Goal: Information Seeking & Learning: Learn about a topic

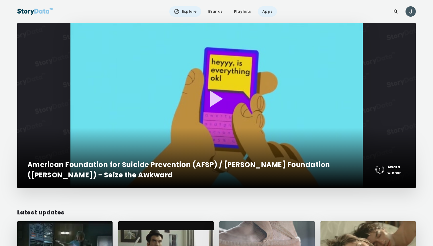
click at [267, 13] on link "Apps" at bounding box center [267, 11] width 19 height 10
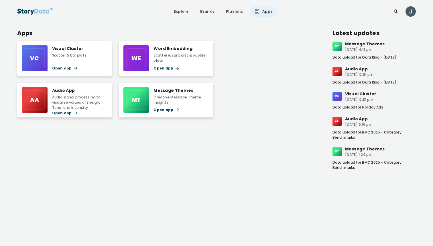
click at [65, 92] on div "Audio App" at bounding box center [79, 90] width 55 height 6
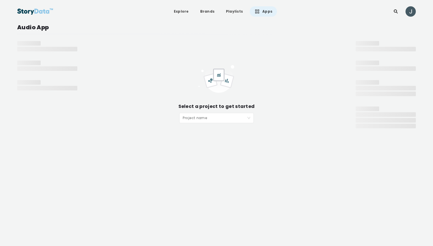
click at [209, 112] on div "Select a project to get started Project name" at bounding box center [217, 93] width 256 height 59
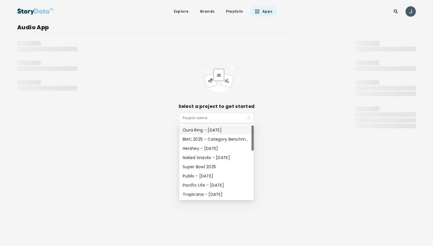
click at [207, 118] on input "search" at bounding box center [215, 117] width 64 height 9
click at [203, 130] on div "Oura Ring - Sept 2025" at bounding box center [217, 130] width 68 height 6
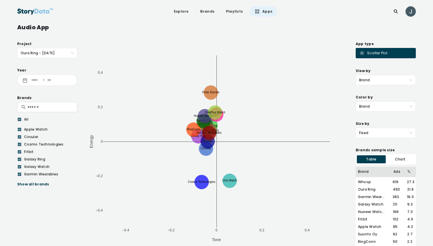
click at [18, 118] on icon at bounding box center [19, 119] width 3 height 6
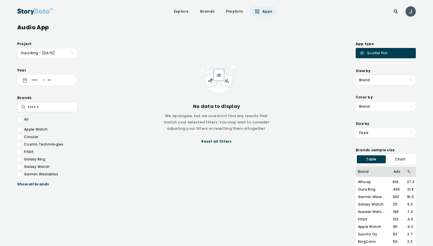
click at [20, 144] on div at bounding box center [19, 144] width 5 height 5
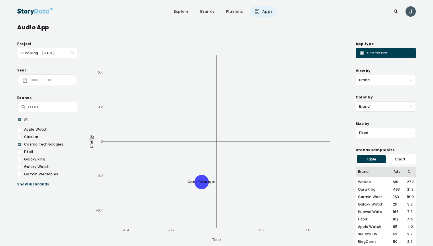
click at [23, 185] on div "Show all brands" at bounding box center [47, 184] width 60 height 6
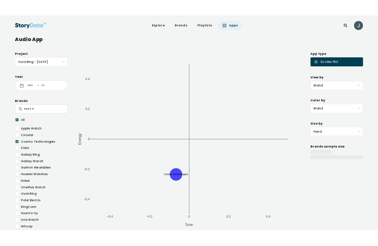
scroll to position [8, 0]
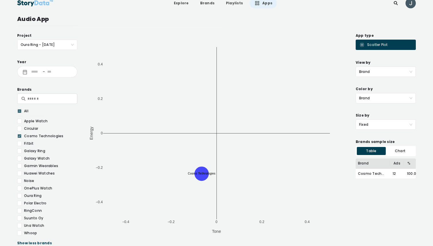
click at [19, 226] on div at bounding box center [19, 225] width 5 height 5
click at [20, 203] on div at bounding box center [19, 202] width 5 height 5
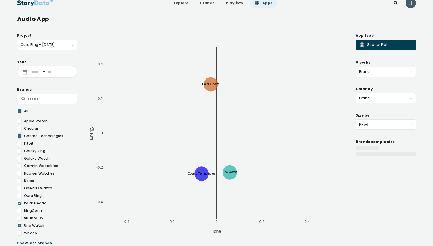
click at [374, 68] on span "Brand" at bounding box center [385, 72] width 53 height 10
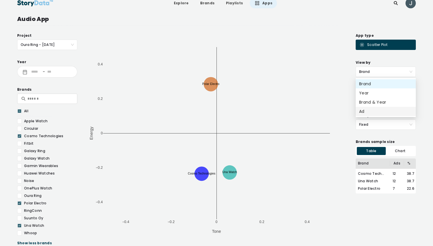
click at [371, 107] on div "Ad" at bounding box center [386, 111] width 60 height 9
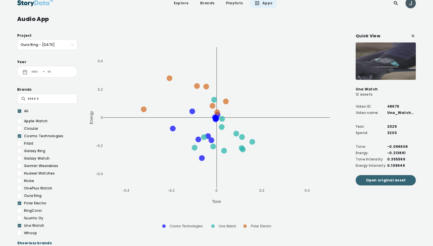
click at [384, 177] on span "Open original asset" at bounding box center [386, 180] width 40 height 6
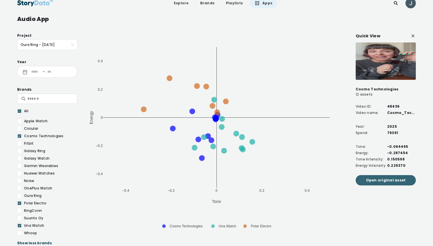
click at [383, 178] on span "Open original asset" at bounding box center [386, 180] width 40 height 6
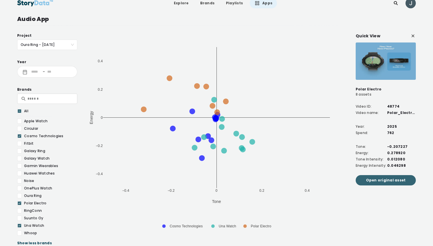
click at [382, 179] on span "Open original asset" at bounding box center [386, 180] width 40 height 6
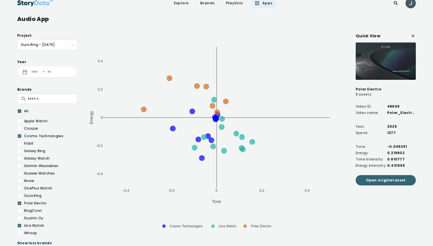
click at [382, 180] on span "Open original asset" at bounding box center [386, 180] width 40 height 6
click at [19, 111] on icon at bounding box center [20, 111] width 2 height 0
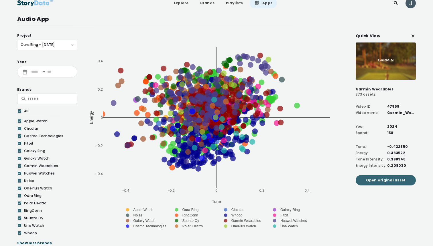
click at [388, 179] on span "Open original asset" at bounding box center [386, 180] width 40 height 6
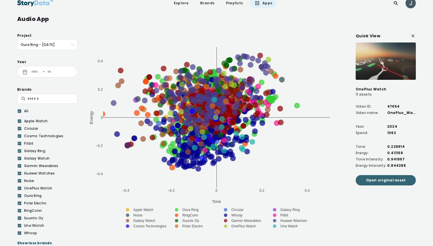
click at [386, 178] on span "Open original asset" at bounding box center [386, 180] width 40 height 6
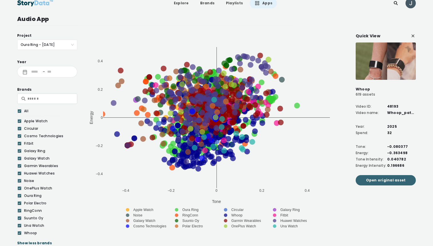
click at [373, 180] on span "Open original asset" at bounding box center [386, 180] width 40 height 6
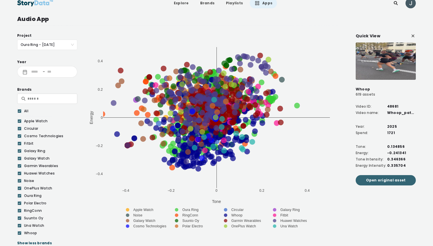
click at [395, 183] on span "Open original asset" at bounding box center [386, 180] width 40 height 6
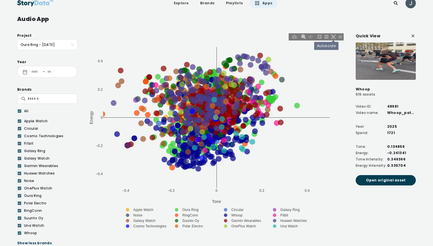
click at [334, 35] on icon at bounding box center [333, 36] width 5 height 5
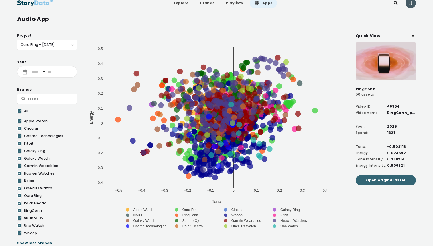
click at [396, 181] on span "Open original asset" at bounding box center [386, 180] width 40 height 6
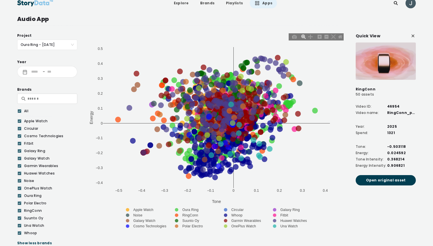
drag, startPoint x: 113, startPoint y: 45, endPoint x: 188, endPoint y: 98, distance: 92.6
click at [188, 98] on div "−0.4 −0.2 0 0.2 0.4 −0.5 −0.3 −0.1 0.1 0.3 −0.4 −0.2 0 0.2 0.4 −0.3 −0.1 0.1 0.…" at bounding box center [217, 133] width 256 height 201
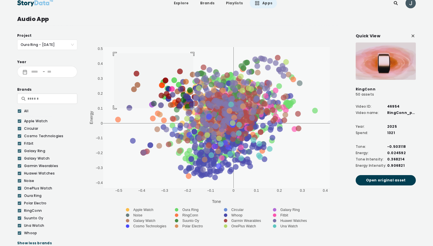
drag, startPoint x: 114, startPoint y: 53, endPoint x: 193, endPoint y: 108, distance: 96.6
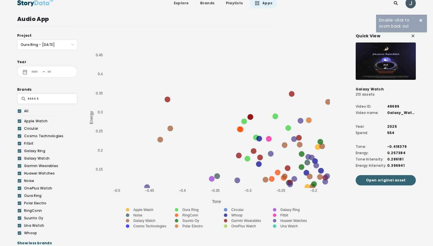
click at [389, 182] on span "Open original asset" at bounding box center [386, 180] width 40 height 6
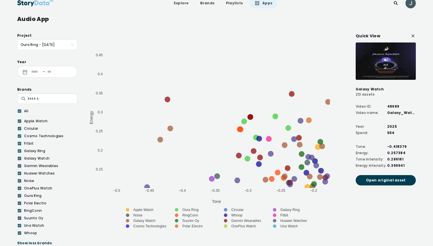
click at [412, 35] on icon at bounding box center [413, 36] width 6 height 6
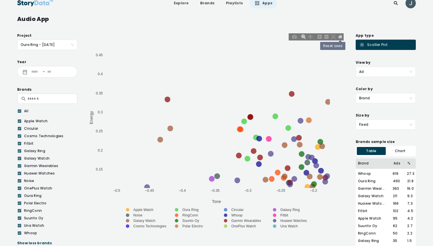
click at [341, 37] on icon at bounding box center [340, 36] width 4 height 3
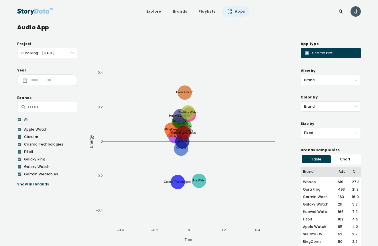
click at [327, 79] on span "Brand" at bounding box center [330, 80] width 53 height 10
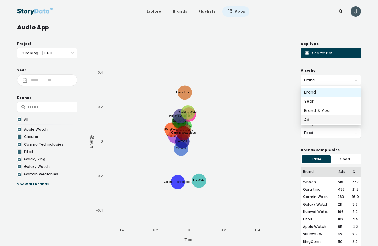
click at [319, 118] on div "Ad" at bounding box center [330, 119] width 53 height 6
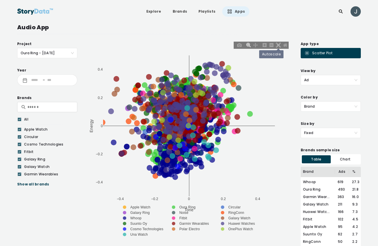
click at [278, 45] on icon at bounding box center [278, 45] width 5 height 5
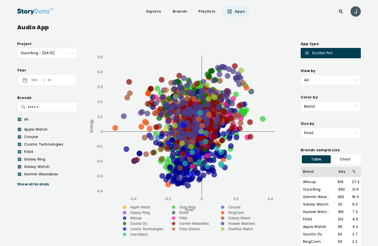
click at [26, 182] on div "Show all brands" at bounding box center [47, 184] width 60 height 6
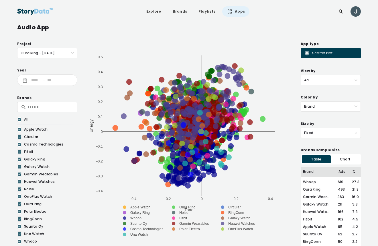
click at [18, 210] on icon at bounding box center [19, 211] width 3 height 6
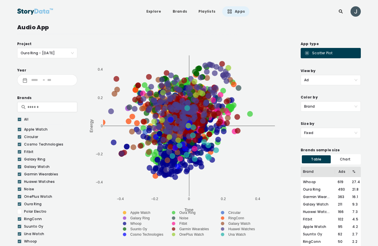
click at [19, 233] on icon at bounding box center [19, 234] width 3 height 6
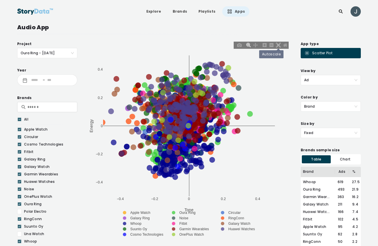
click at [278, 44] on icon at bounding box center [278, 45] width 5 height 5
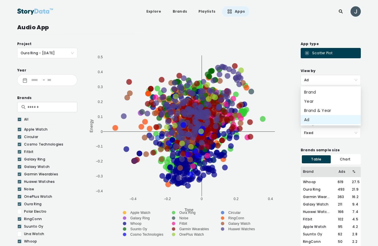
click at [315, 80] on span "Ad" at bounding box center [330, 80] width 53 height 10
click at [310, 119] on div "Ad" at bounding box center [330, 119] width 53 height 6
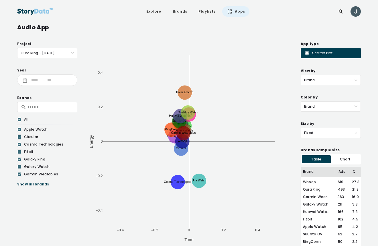
click at [322, 80] on span "Brand" at bounding box center [330, 80] width 53 height 10
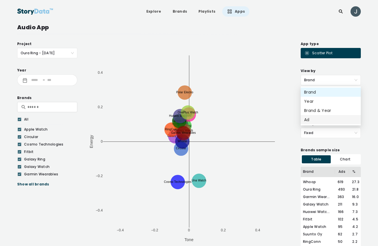
click at [316, 120] on div "Ad" at bounding box center [330, 119] width 53 height 6
